Goal: Task Accomplishment & Management: Manage account settings

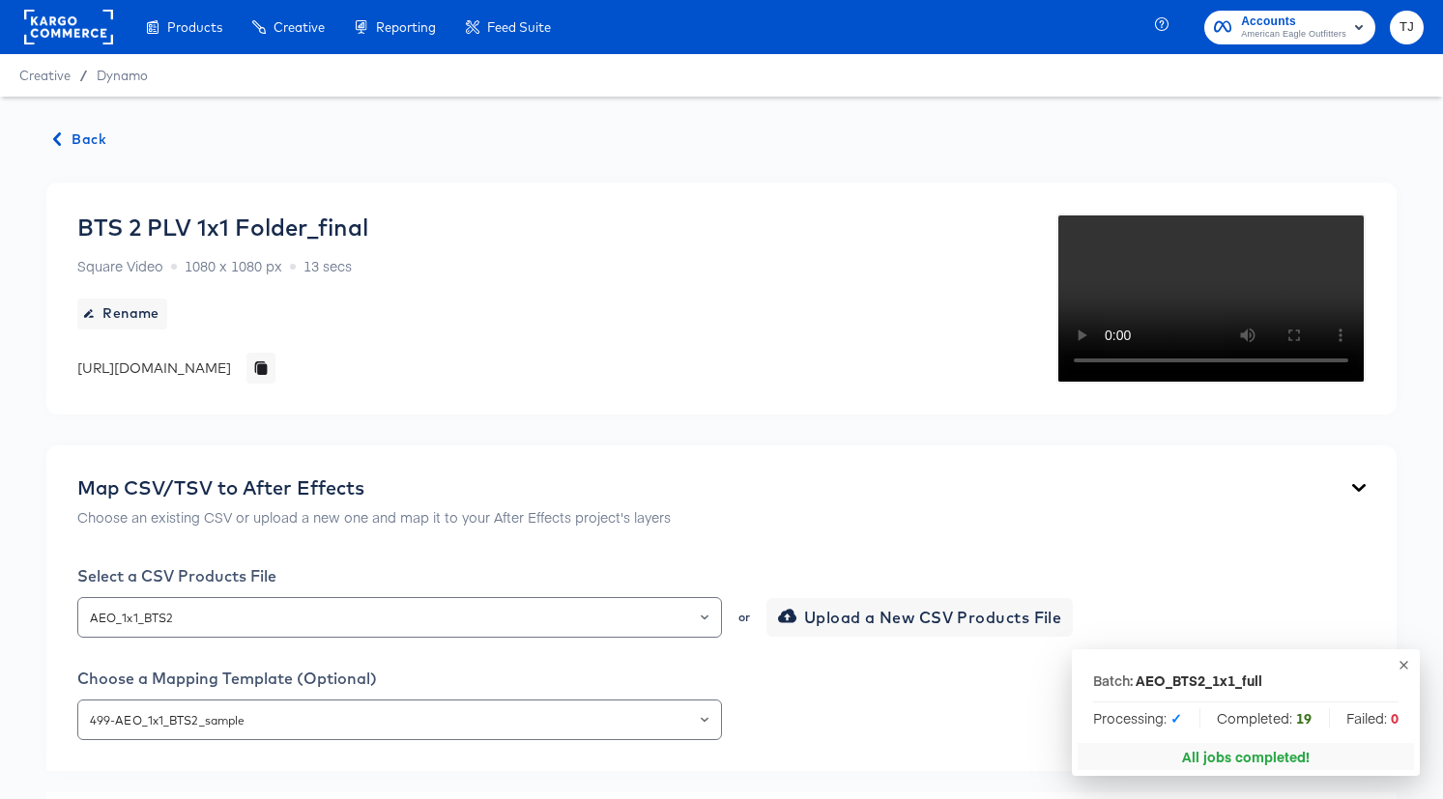
drag, startPoint x: 60, startPoint y: 6, endPoint x: 61, endPoint y: 15, distance: 9.7
click at [60, 8] on div at bounding box center [68, 27] width 89 height 54
click at [62, 23] on rect at bounding box center [68, 27] width 89 height 35
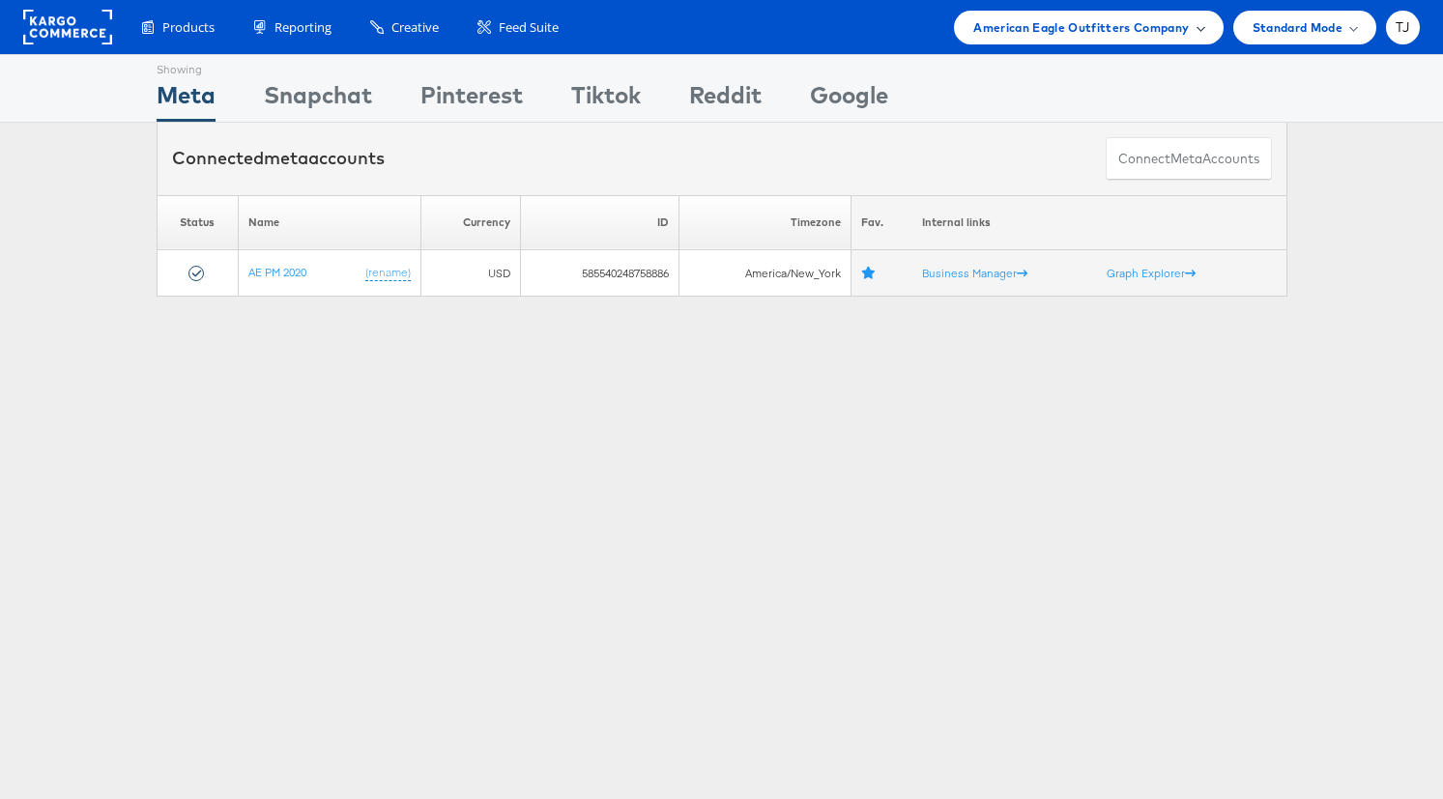
click at [1175, 25] on span "American Eagle Outfitters Company" at bounding box center [1081, 27] width 216 height 20
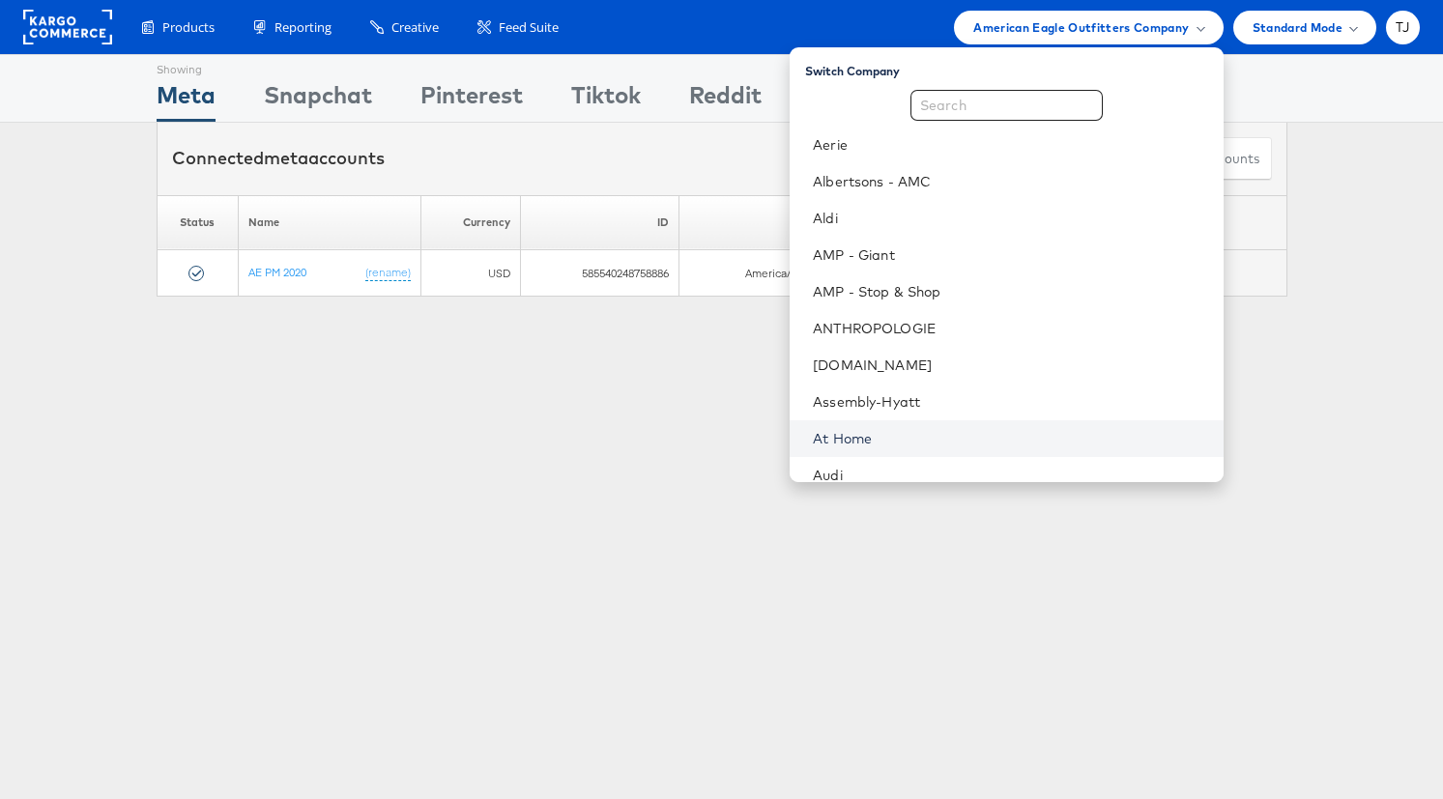
click at [1011, 446] on link "At Home" at bounding box center [1010, 438] width 394 height 19
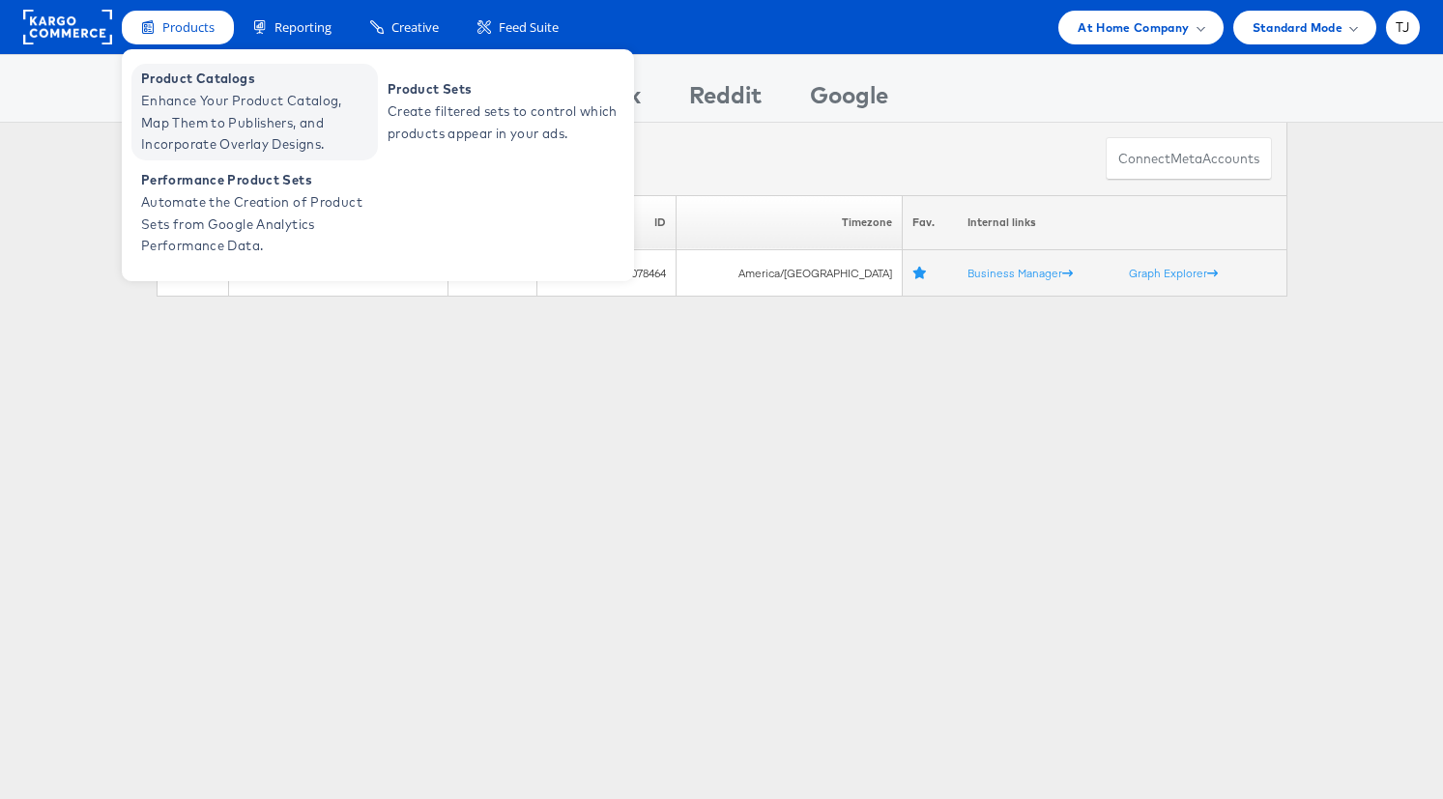
click at [189, 85] on span "Product Catalogs" at bounding box center [257, 79] width 232 height 22
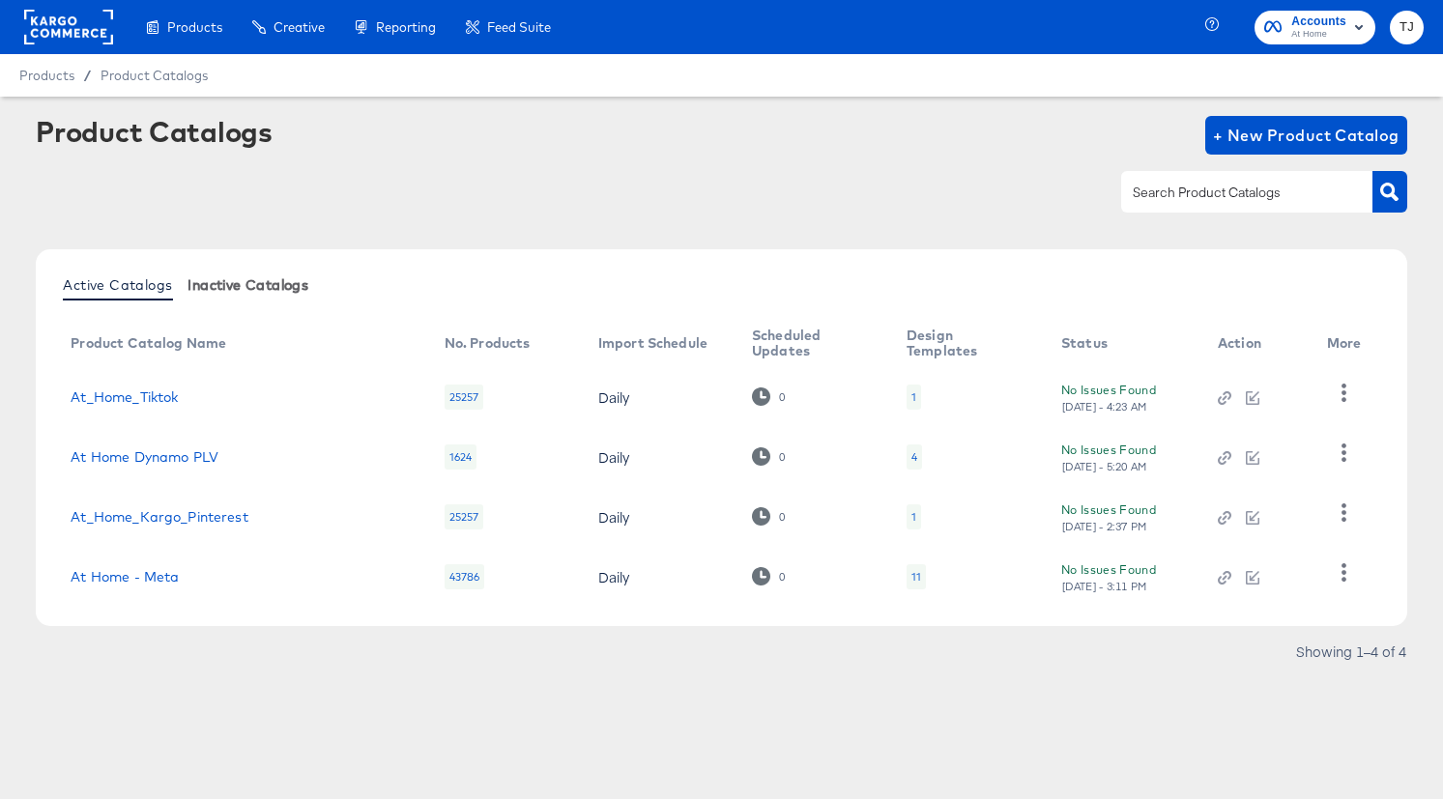
click at [274, 288] on span "Inactive Catalogs" at bounding box center [248, 284] width 121 height 15
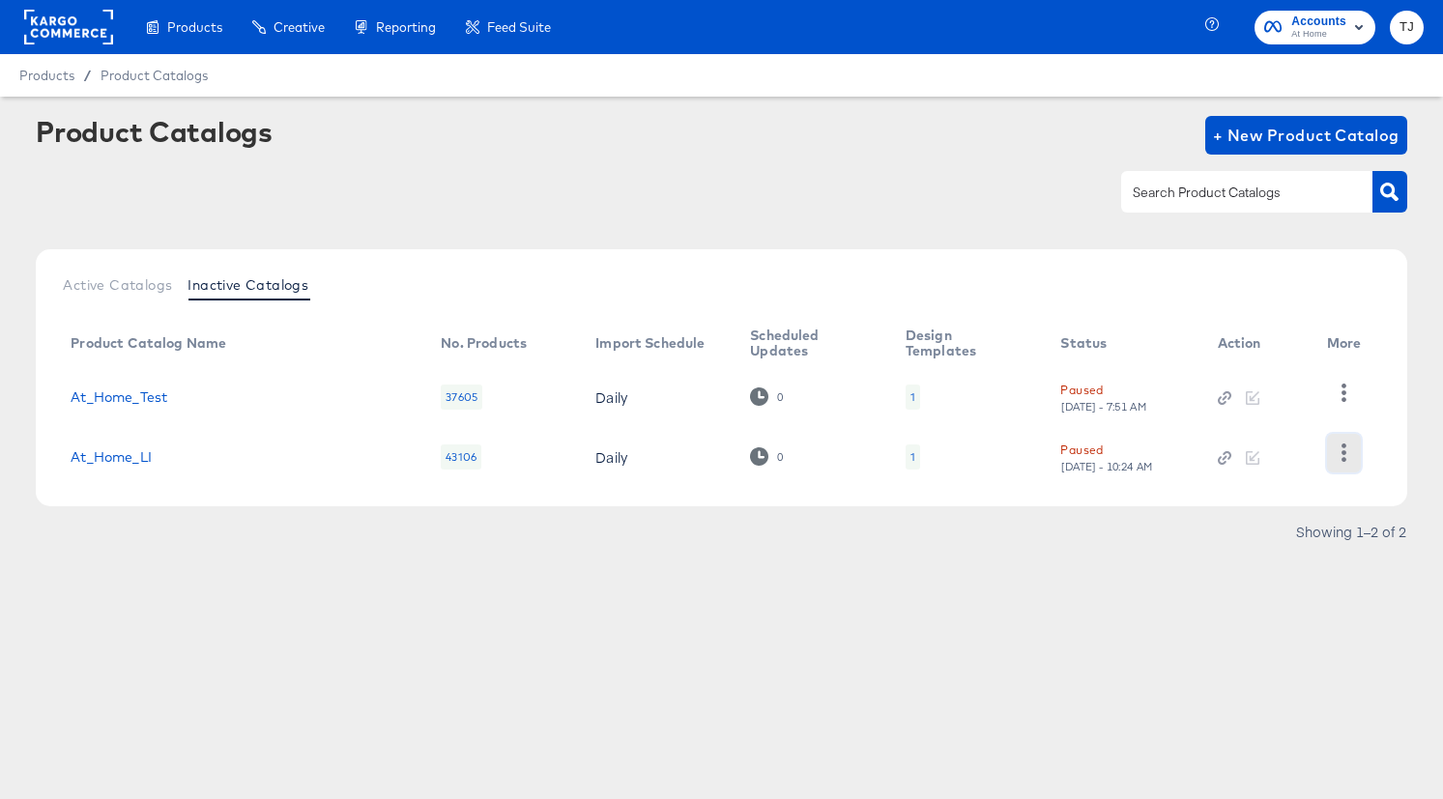
click at [1341, 461] on icon "button" at bounding box center [1344, 453] width 18 height 18
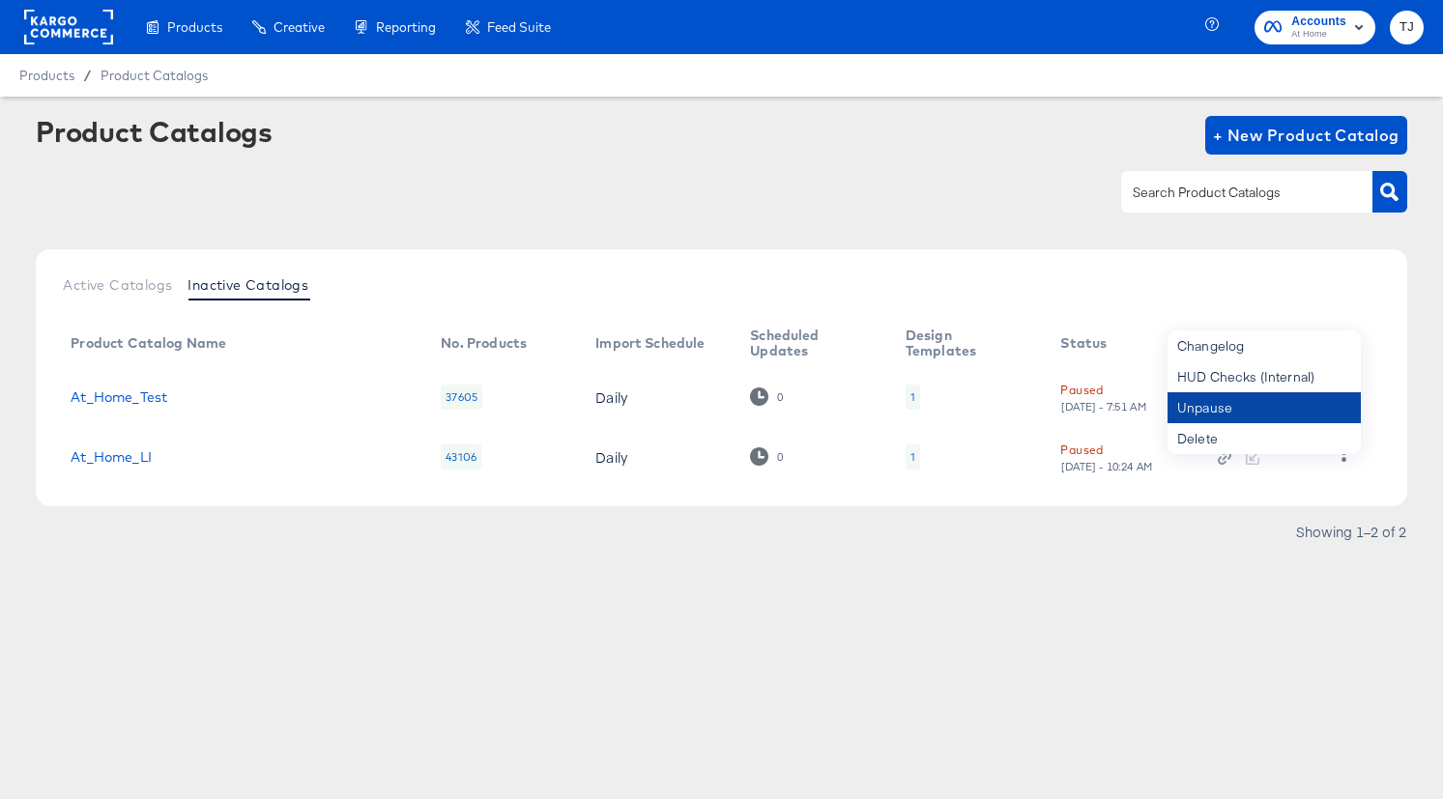
click at [1302, 408] on div "Unpause" at bounding box center [1264, 407] width 193 height 31
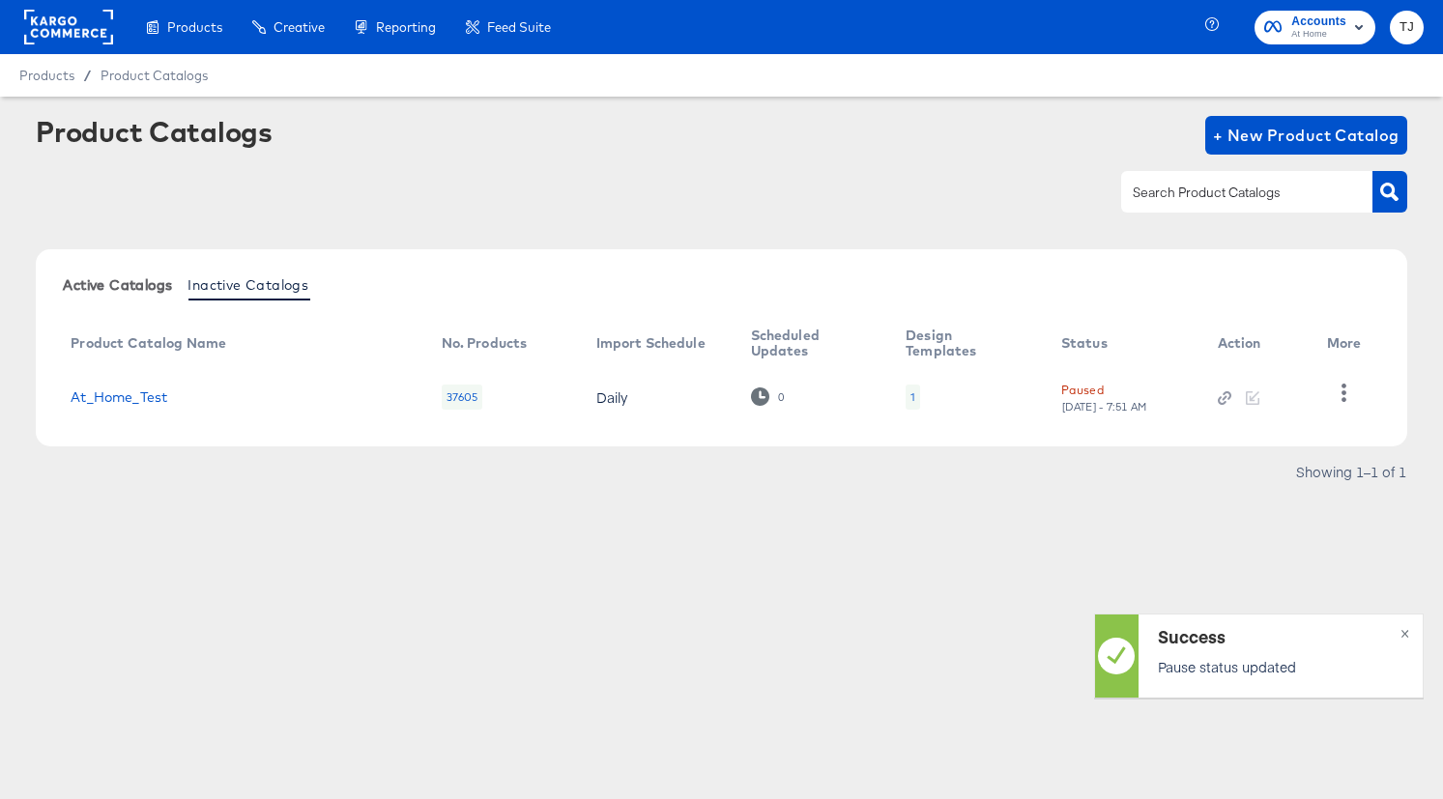
click at [129, 279] on span "Active Catalogs" at bounding box center [117, 284] width 109 height 15
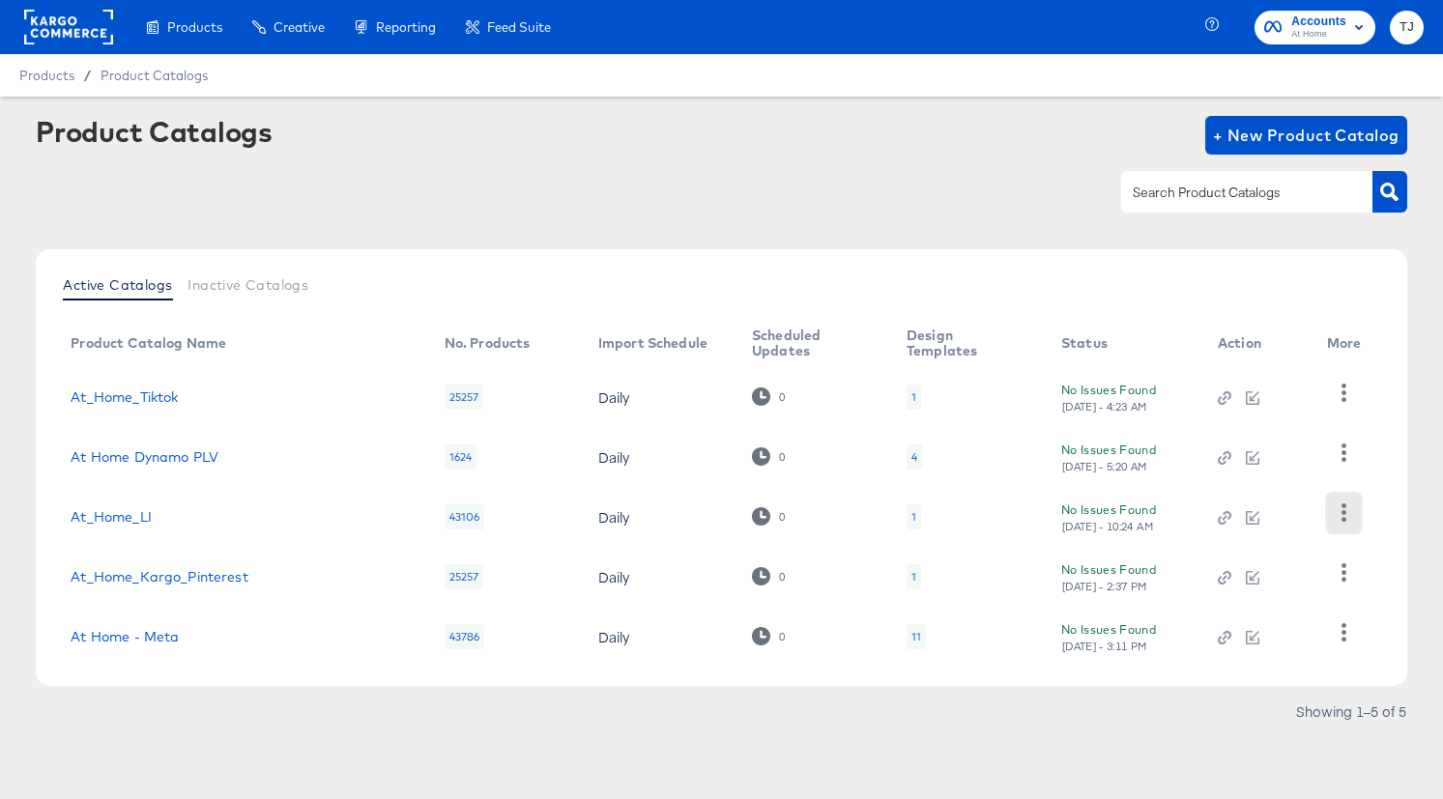
click at [1348, 513] on icon "button" at bounding box center [1344, 513] width 18 height 18
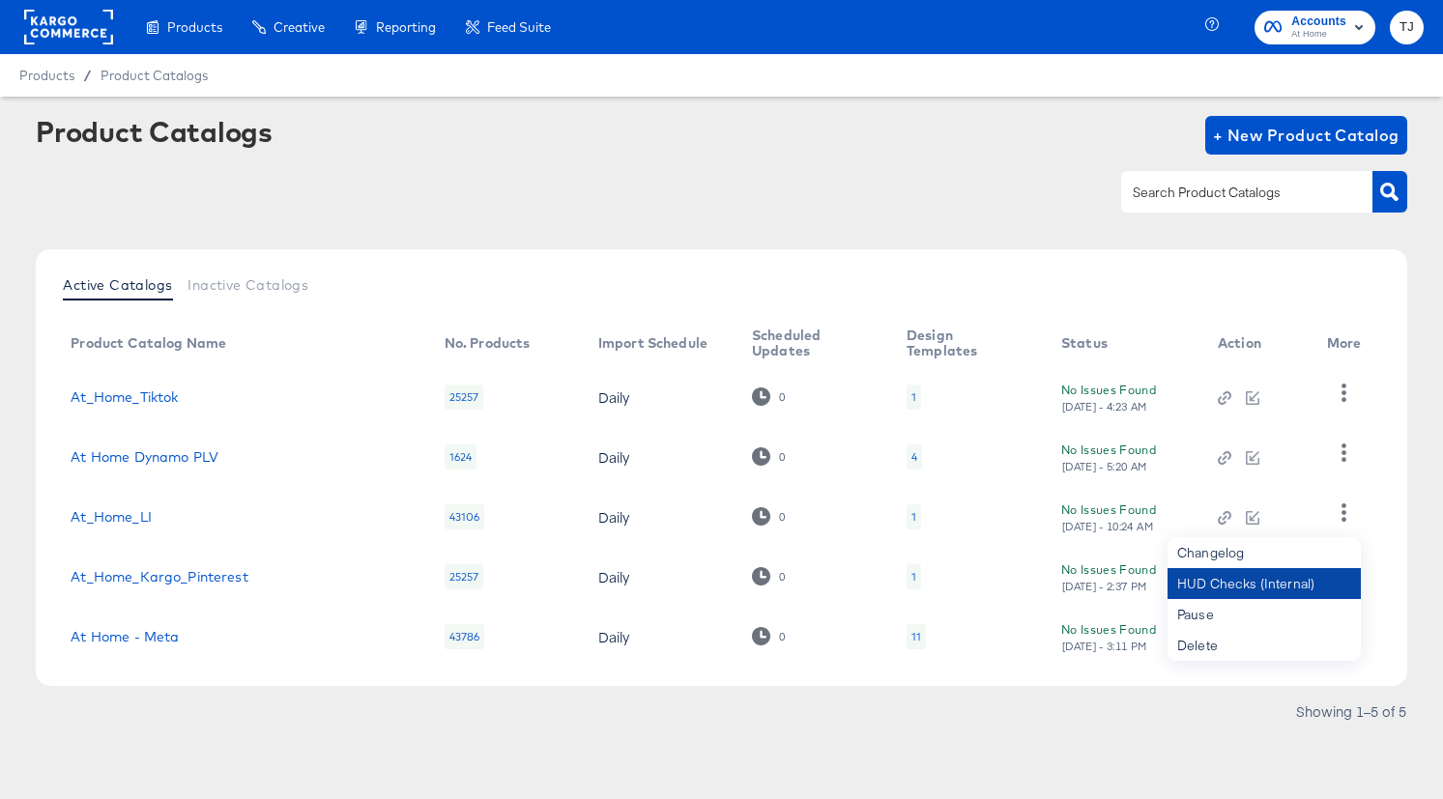
click at [1314, 572] on div "HUD Checks (Internal)" at bounding box center [1264, 583] width 193 height 31
